Goal: Task Accomplishment & Management: Manage account settings

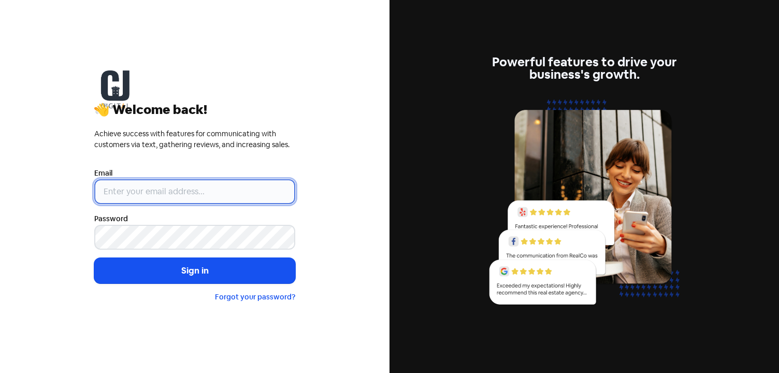
type input "[EMAIL_ADDRESS][DOMAIN_NAME]"
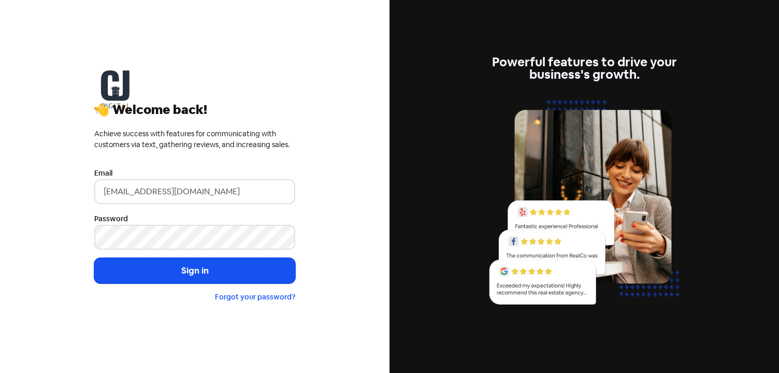
click at [20, 203] on div "👋 Welcome back! Achieve success with features for communicating with customers …" at bounding box center [194, 186] width 389 height 373
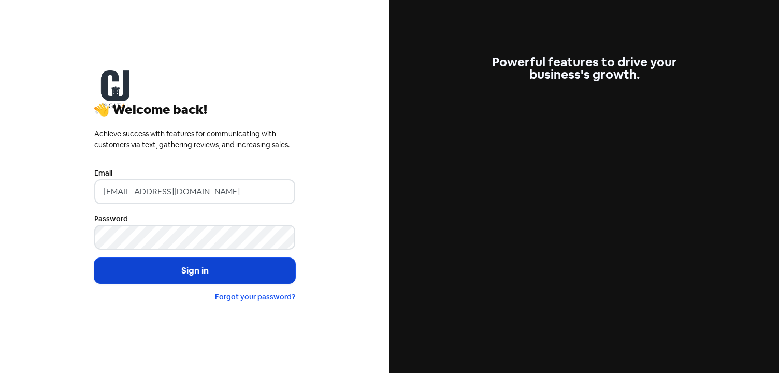
click at [150, 273] on button "Sign in" at bounding box center [194, 271] width 201 height 26
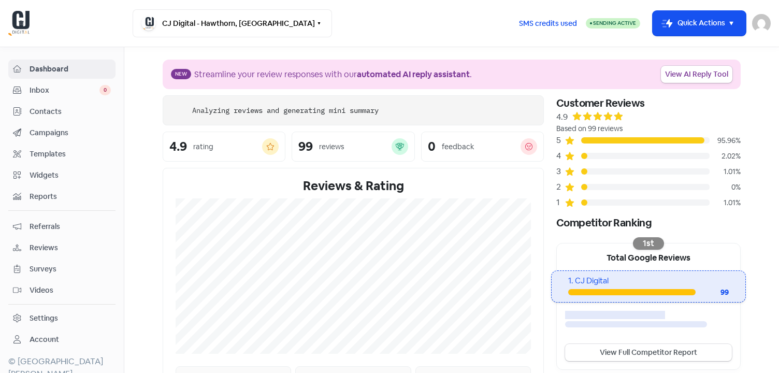
click at [66, 85] on span "Inbox" at bounding box center [65, 90] width 70 height 11
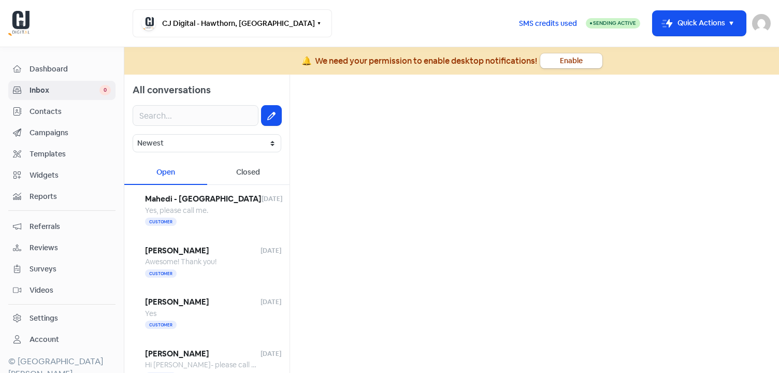
click at [367, 100] on div "All conversations Newest Unread Read Flagged Unflagged Open Closed Mahedi - Nor…" at bounding box center [451, 224] width 654 height 298
click at [362, 151] on div "All conversations Newest Unread Read Flagged Unflagged Open Closed Mahedi - Nor…" at bounding box center [451, 224] width 654 height 298
click at [201, 123] on input "text" at bounding box center [196, 115] width 126 height 21
click at [17, 108] on icon at bounding box center [17, 111] width 8 height 8
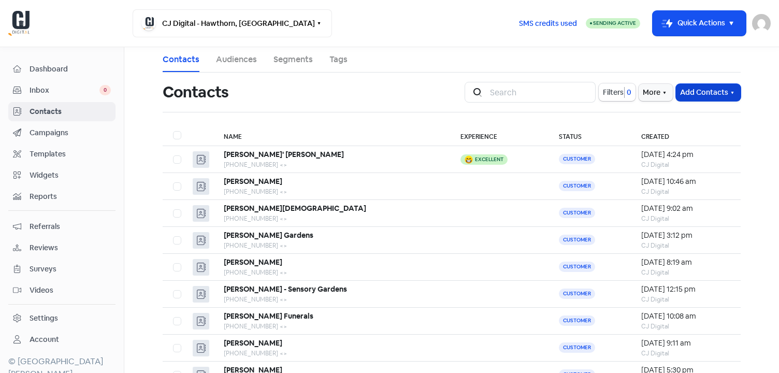
click at [720, 87] on button "Add Contacts" at bounding box center [708, 92] width 65 height 17
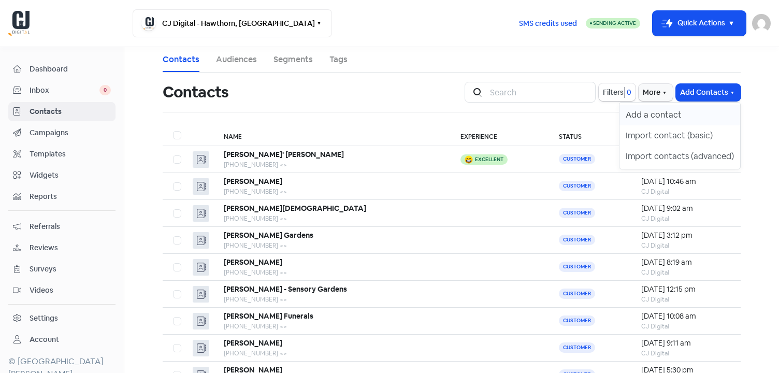
click at [686, 113] on button "Add a contact" at bounding box center [679, 115] width 121 height 21
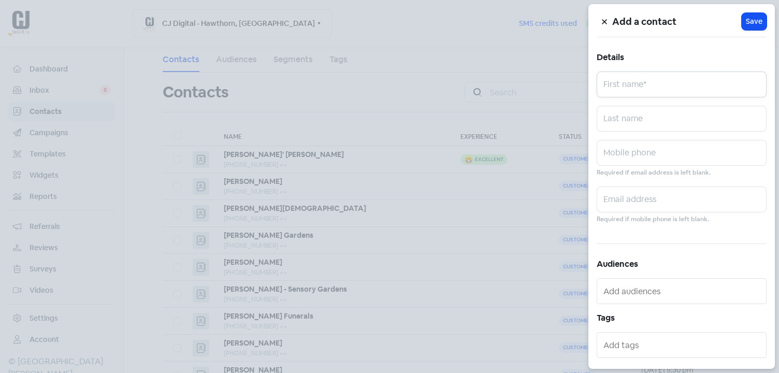
click at [633, 87] on input "text" at bounding box center [681, 84] width 170 height 26
type input "[PERSON_NAME]"
click at [618, 157] on input "text" at bounding box center [681, 153] width 170 height 26
click at [641, 115] on input "text" at bounding box center [681, 119] width 170 height 26
type input "Serious Fitness"
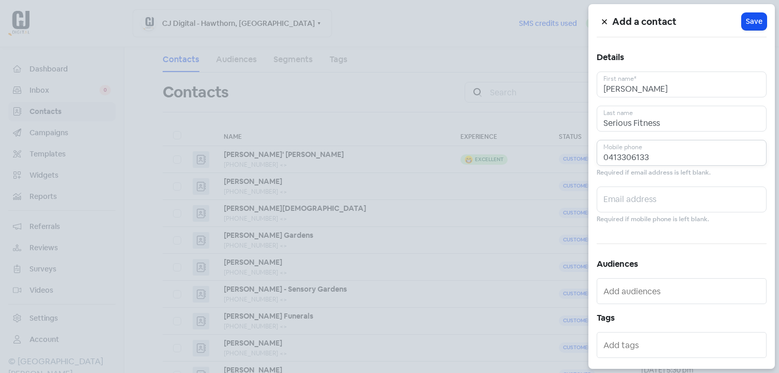
type input "0413306133"
type input "[PERSON_NAME][EMAIL_ADDRESS][DOMAIN_NAME]"
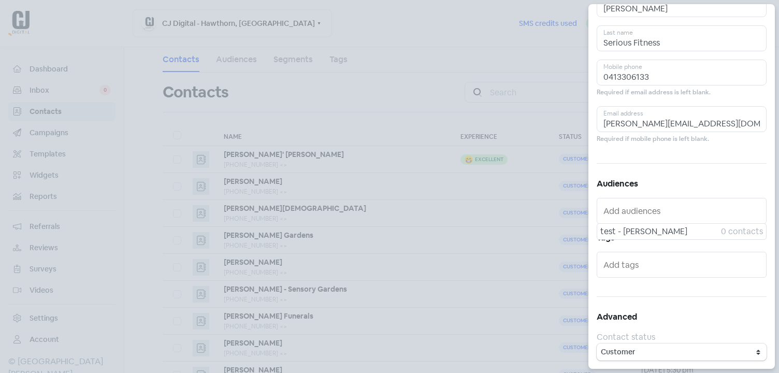
click at [718, 309] on div "Add a contact Icon For Loading Save Details [PERSON_NAME] First name* Serious F…" at bounding box center [681, 186] width 186 height 364
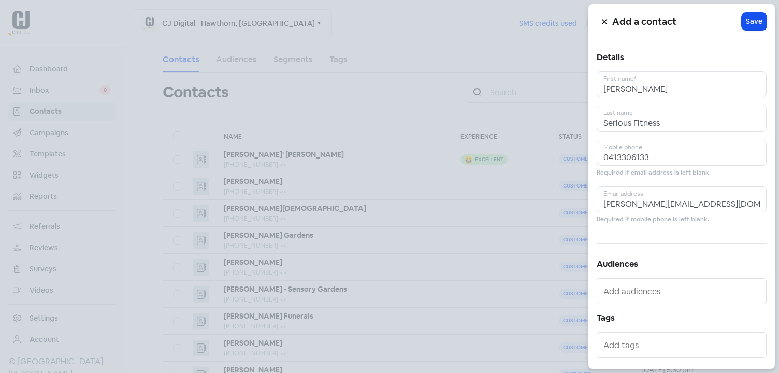
click at [751, 33] on div "Add a contact Icon For Loading Save Details [PERSON_NAME] First name* Serious F…" at bounding box center [681, 186] width 186 height 364
click at [755, 16] on span "Save" at bounding box center [753, 21] width 17 height 11
